Goal: Task Accomplishment & Management: Use online tool/utility

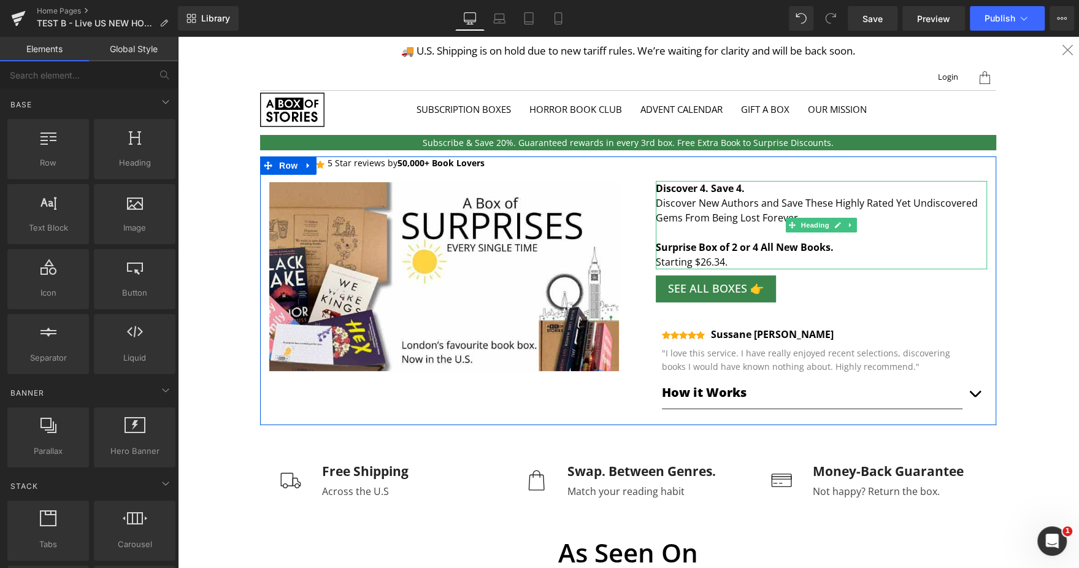
click at [718, 255] on h4 "Surprise Box of 2 or 4 All New Books. Starting $26.34." at bounding box center [821, 254] width 331 height 29
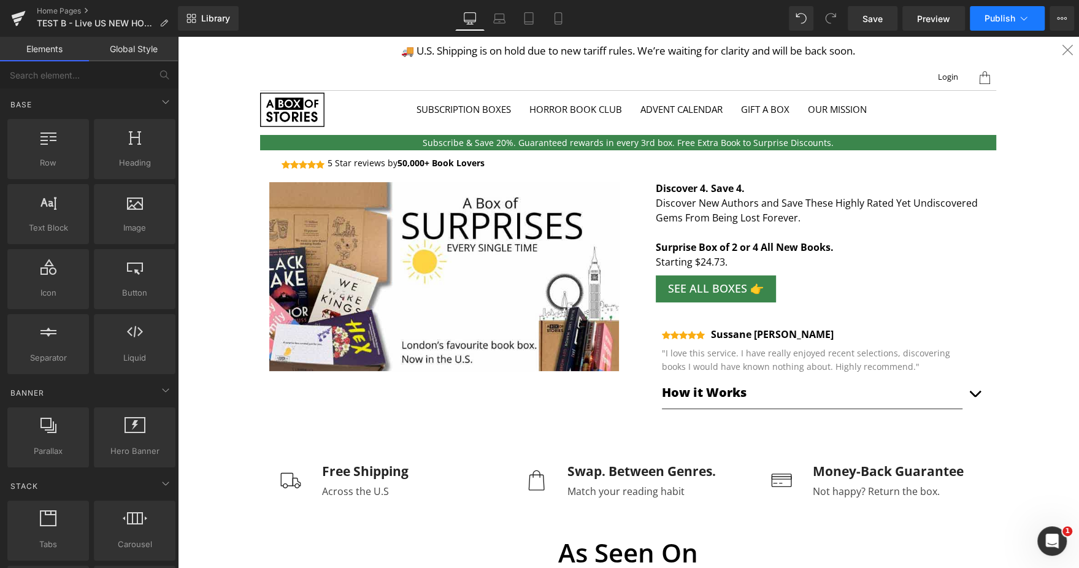
click at [994, 16] on span "Publish" at bounding box center [1000, 18] width 31 height 10
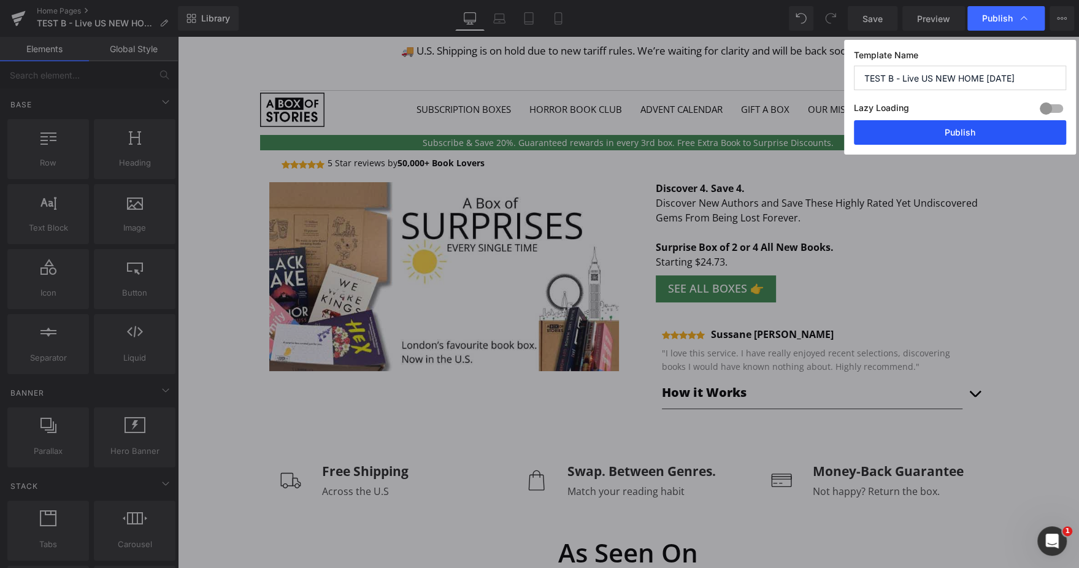
click at [907, 130] on button "Publish" at bounding box center [960, 132] width 212 height 25
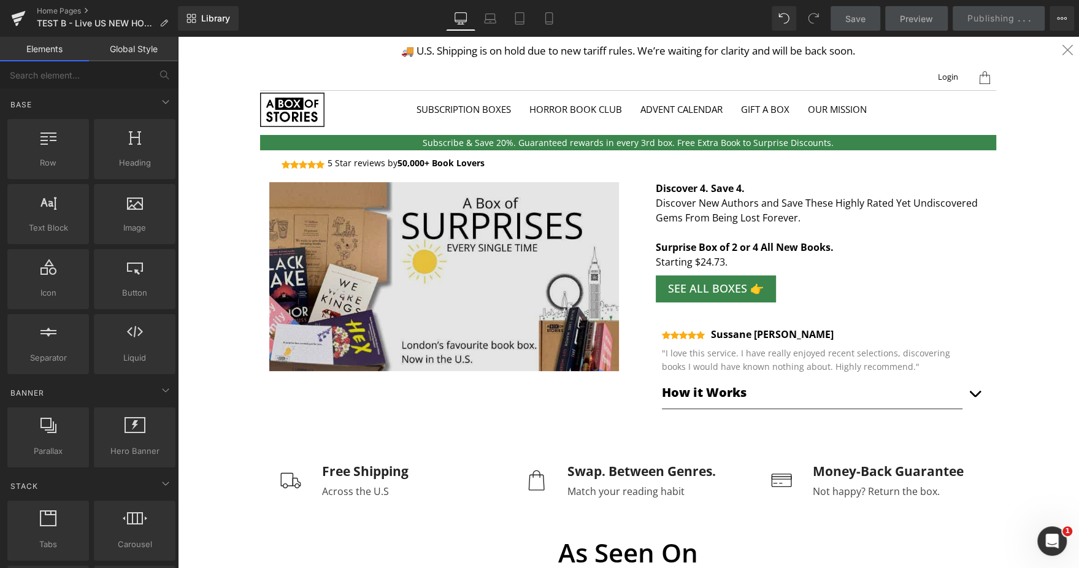
scroll to position [144, 0]
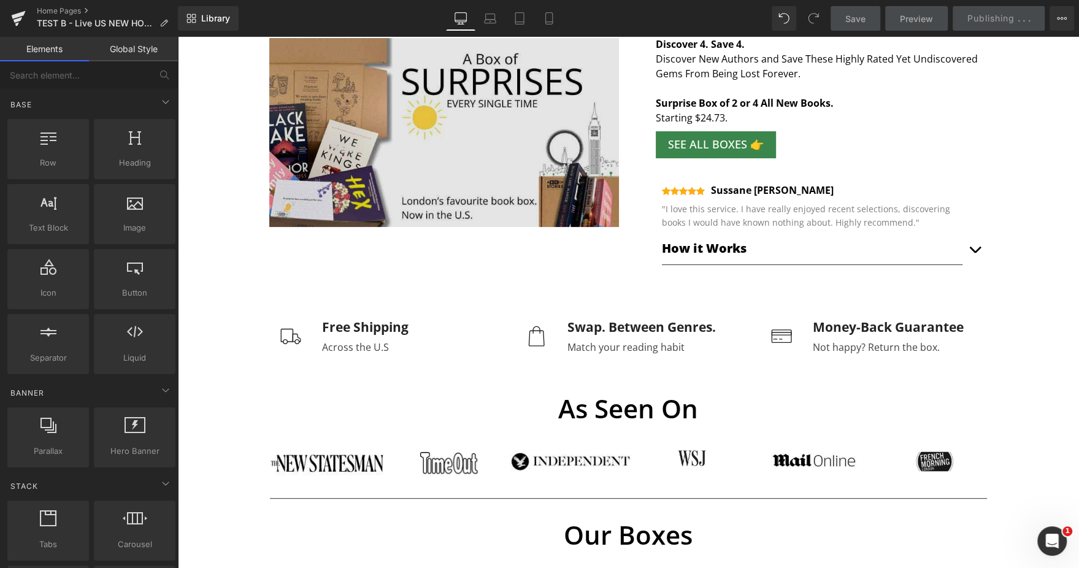
click at [345, 342] on div "Across the U.S Text Block" at bounding box center [360, 347] width 96 height 20
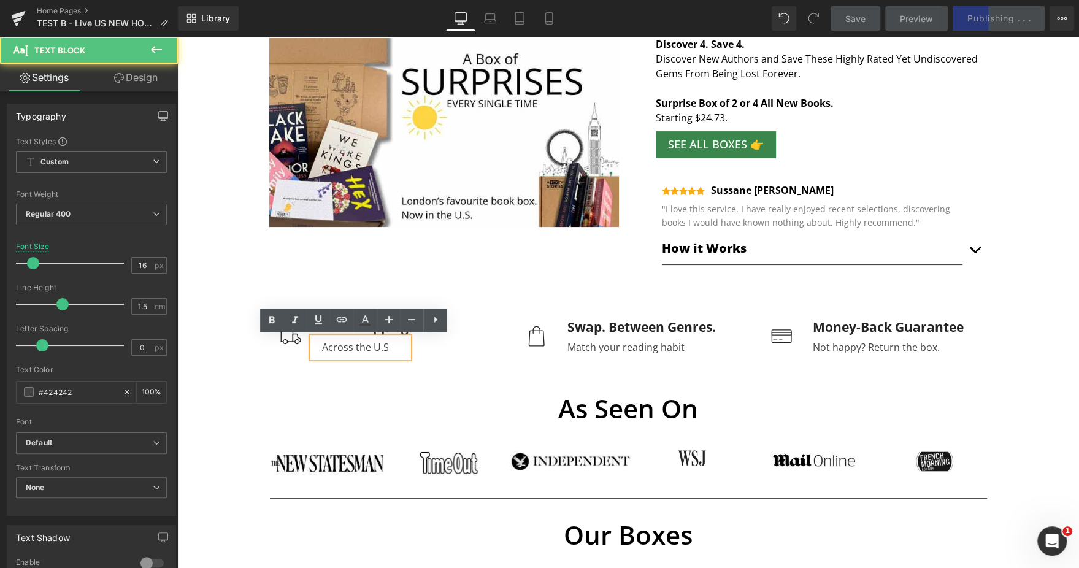
click at [358, 350] on div "Across the U.S" at bounding box center [360, 347] width 96 height 20
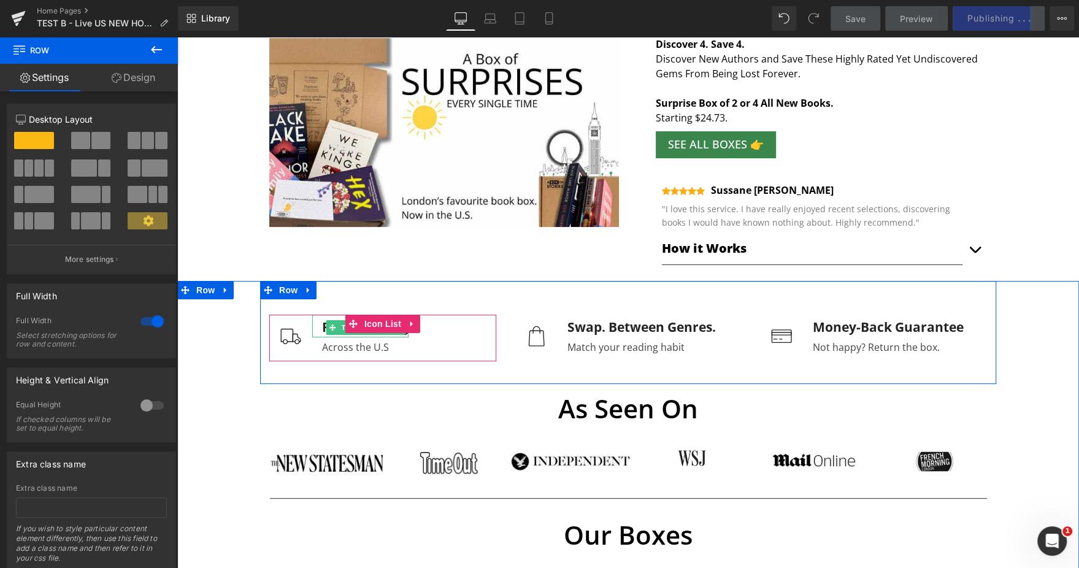
click at [317, 323] on div "Free Shipping" at bounding box center [360, 326] width 96 height 23
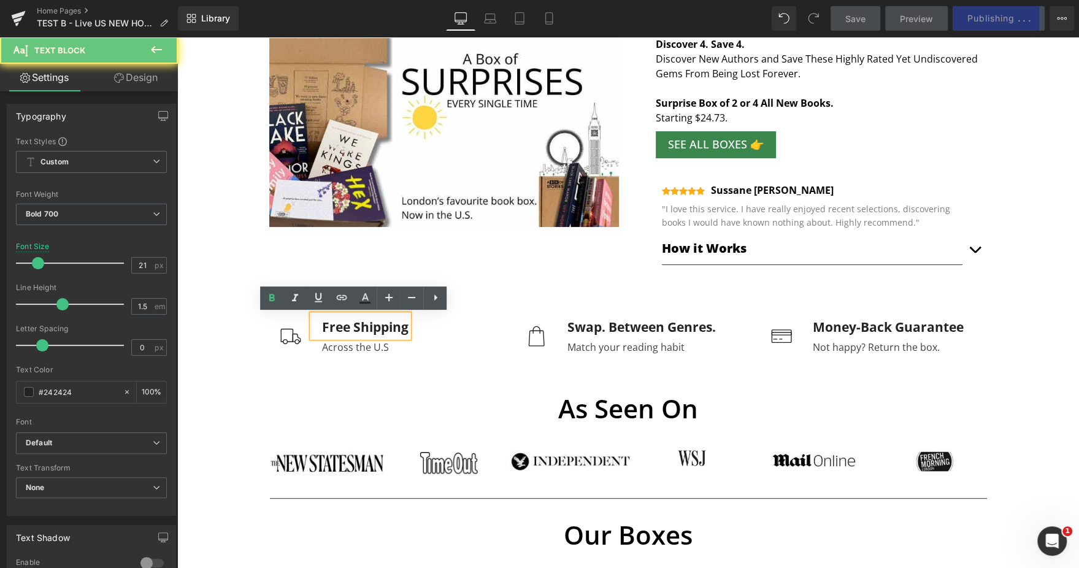
click at [317, 323] on div "Free Shipping" at bounding box center [360, 326] width 96 height 23
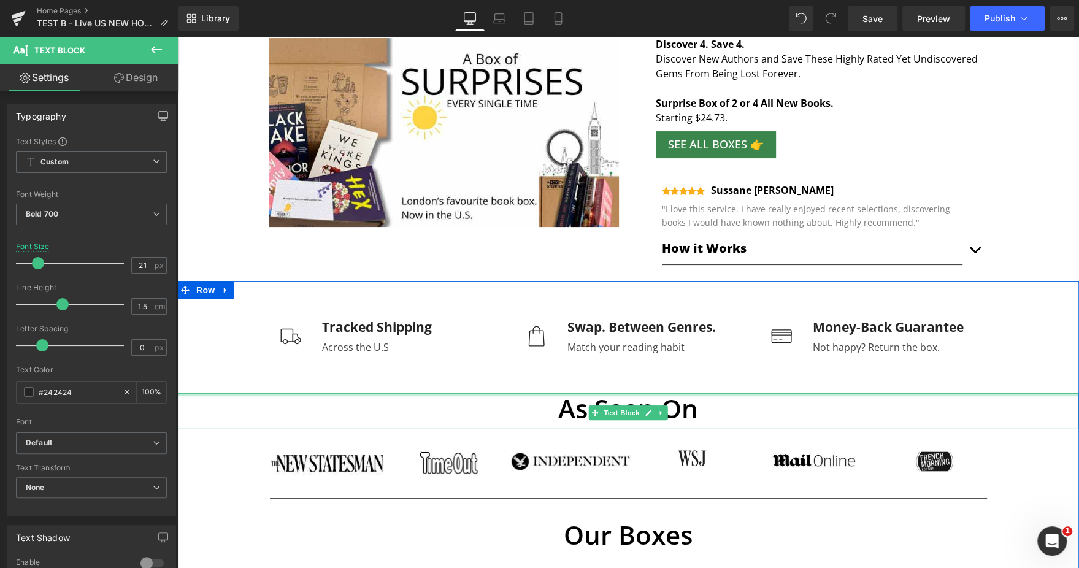
click at [263, 395] on div at bounding box center [628, 394] width 902 height 3
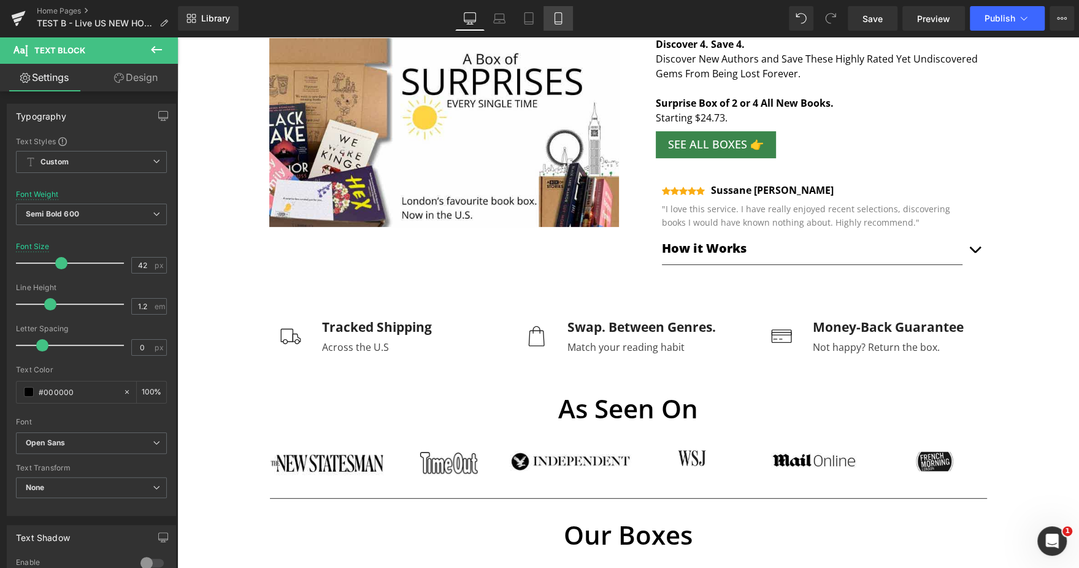
click at [549, 21] on link "Mobile" at bounding box center [558, 18] width 29 height 25
type input "25"
type input "100"
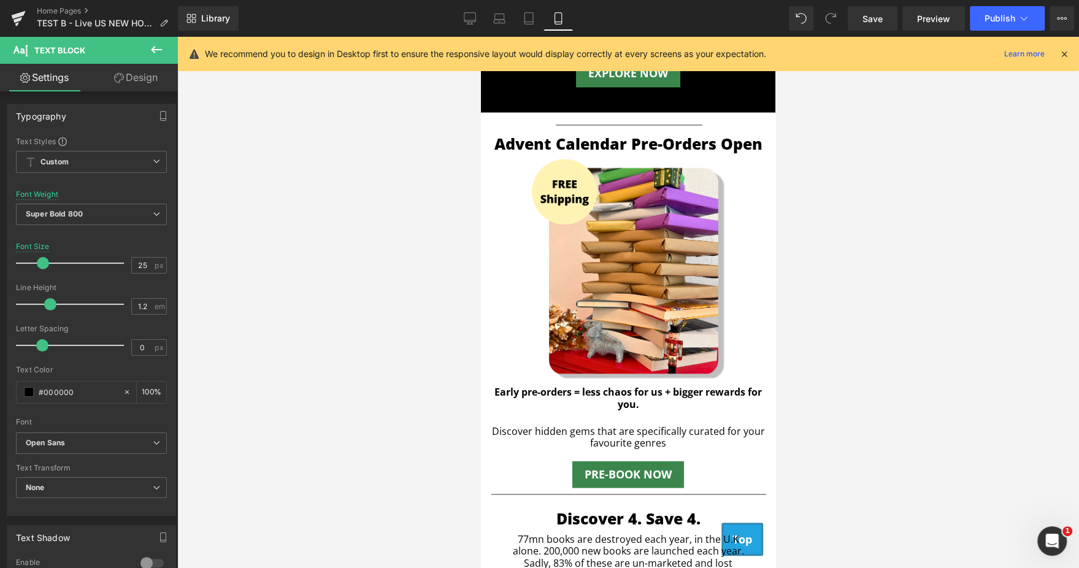
scroll to position [1478, 0]
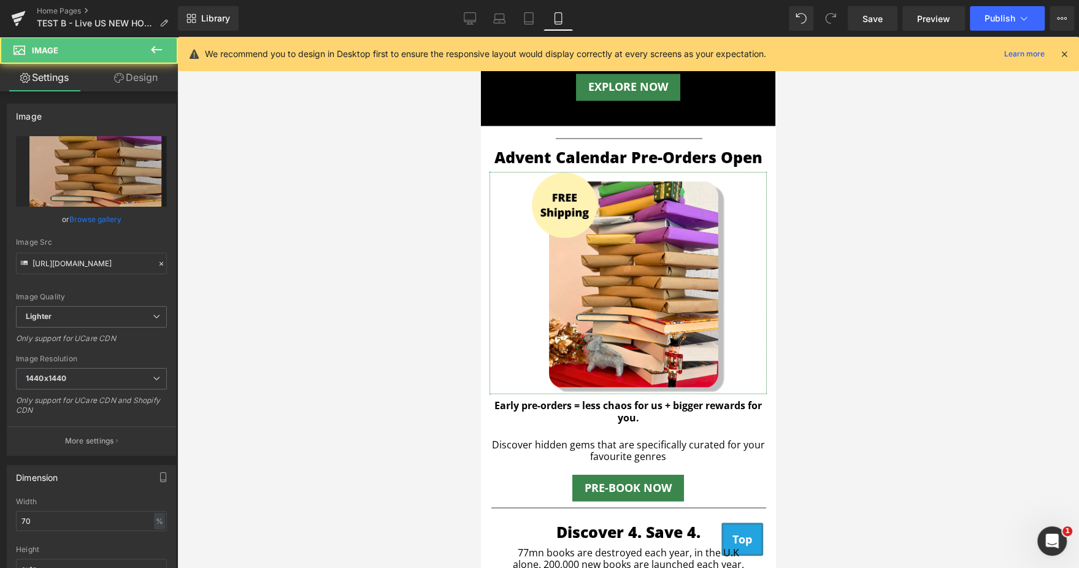
click at [631, 333] on img at bounding box center [628, 282] width 193 height 221
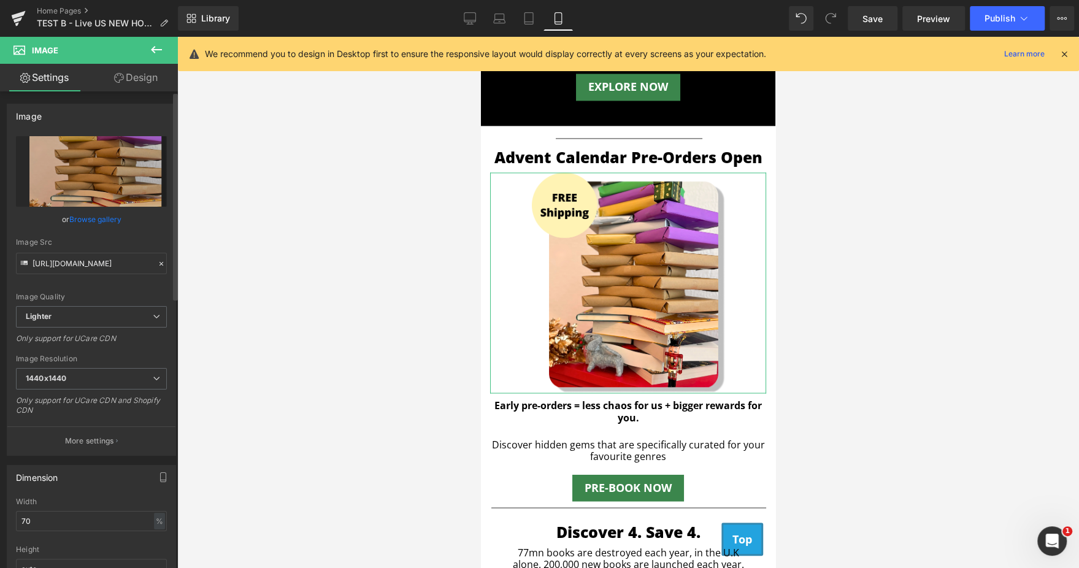
click at [106, 220] on link "Browse gallery" at bounding box center [95, 219] width 52 height 21
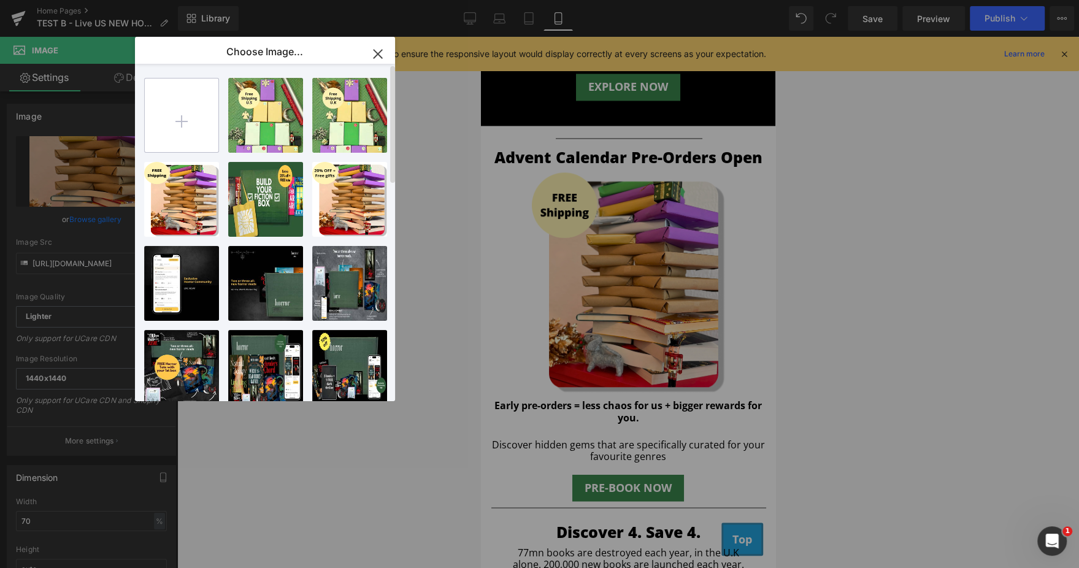
click at [177, 106] on input "file" at bounding box center [182, 116] width 74 height 74
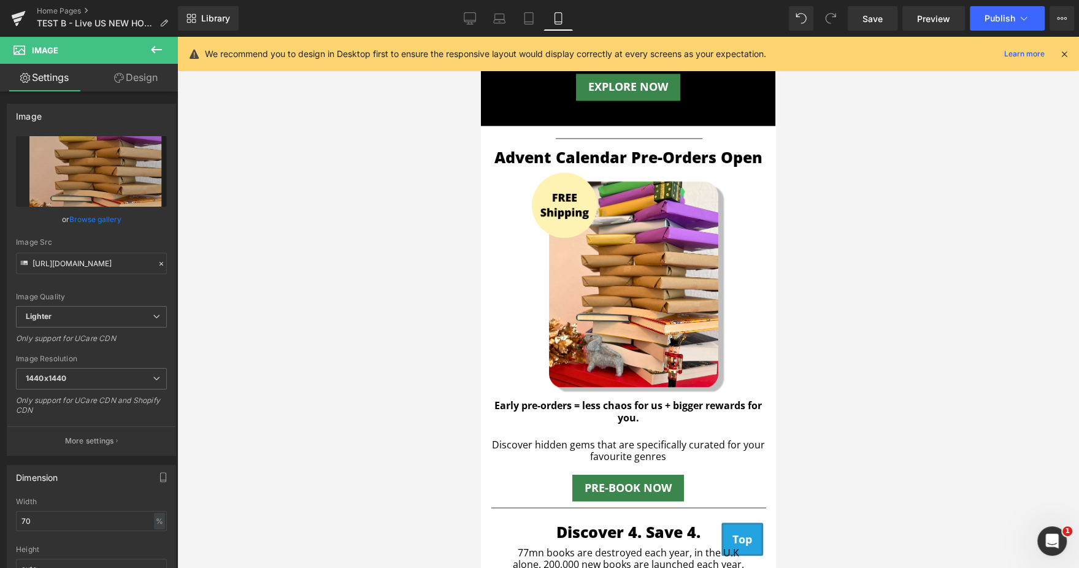
click at [936, 0] on div "You are previewing how the will restyle your page. You can not edit Elements in…" at bounding box center [539, 0] width 1079 height 0
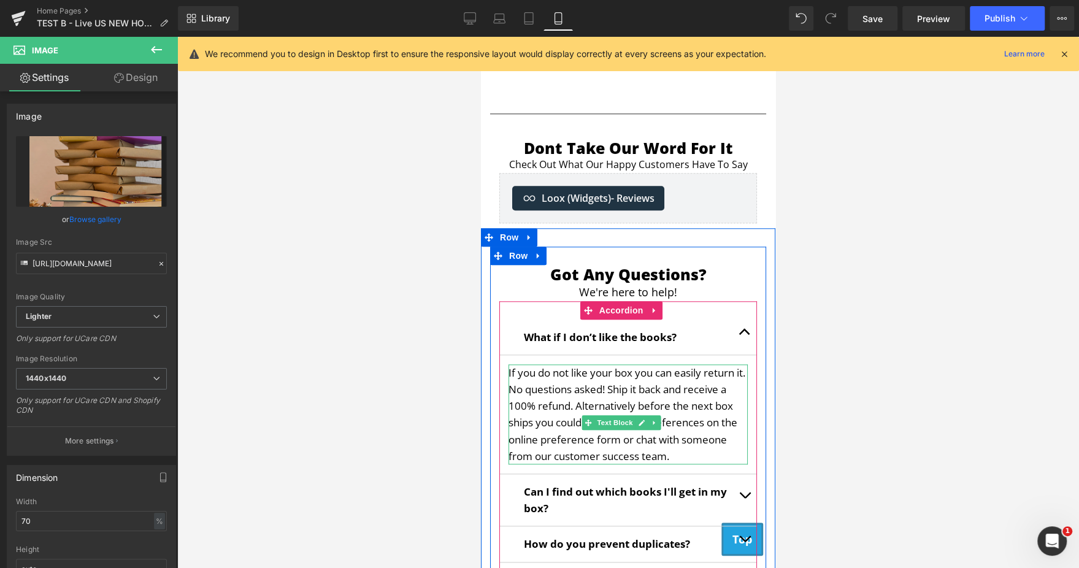
scroll to position [4392, 0]
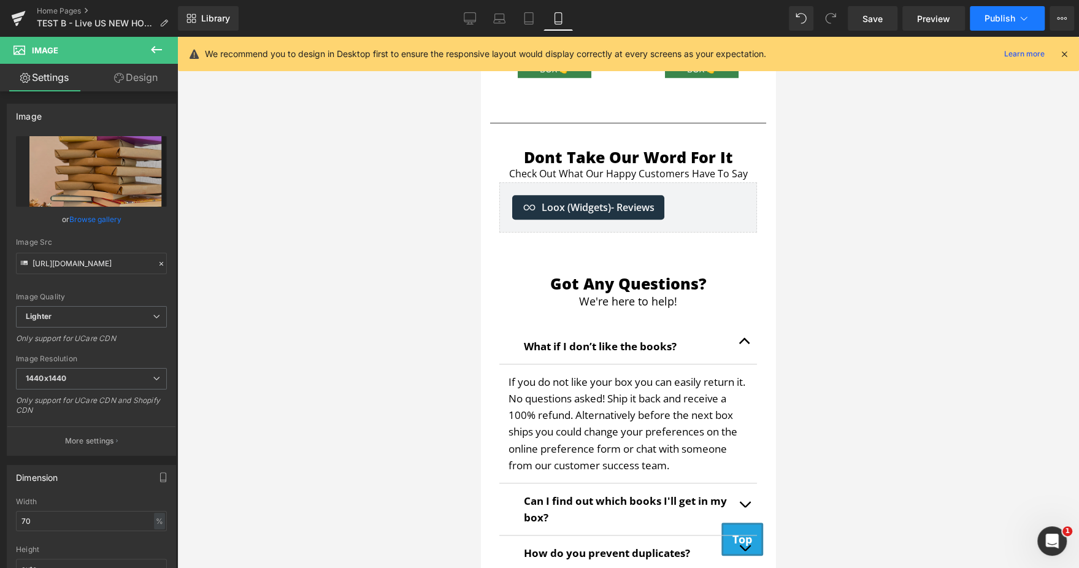
click at [999, 17] on span "Publish" at bounding box center [1000, 18] width 31 height 10
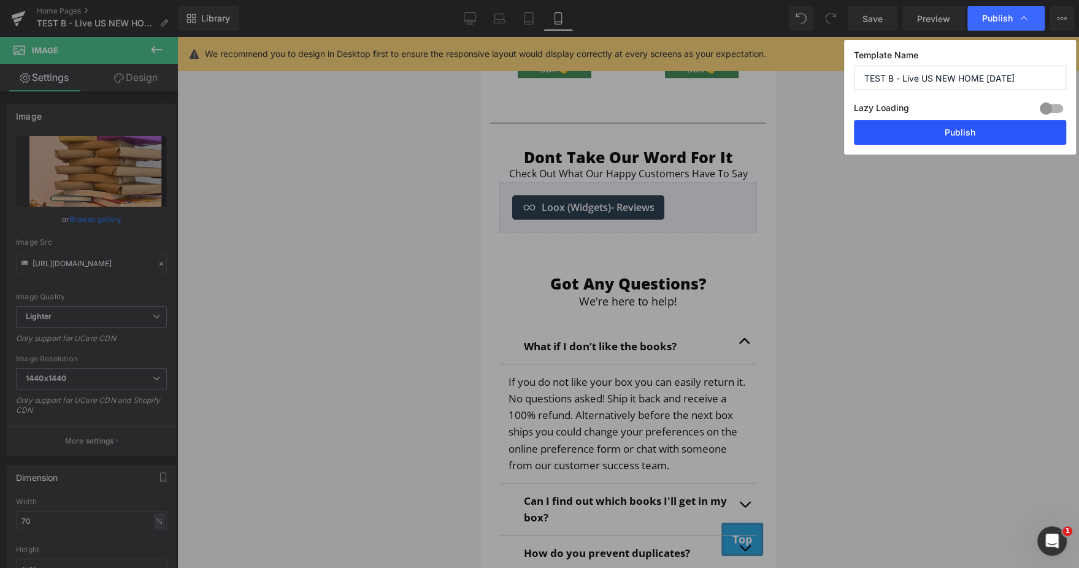
click at [929, 129] on button "Publish" at bounding box center [960, 132] width 212 height 25
